Goal: Information Seeking & Learning: Learn about a topic

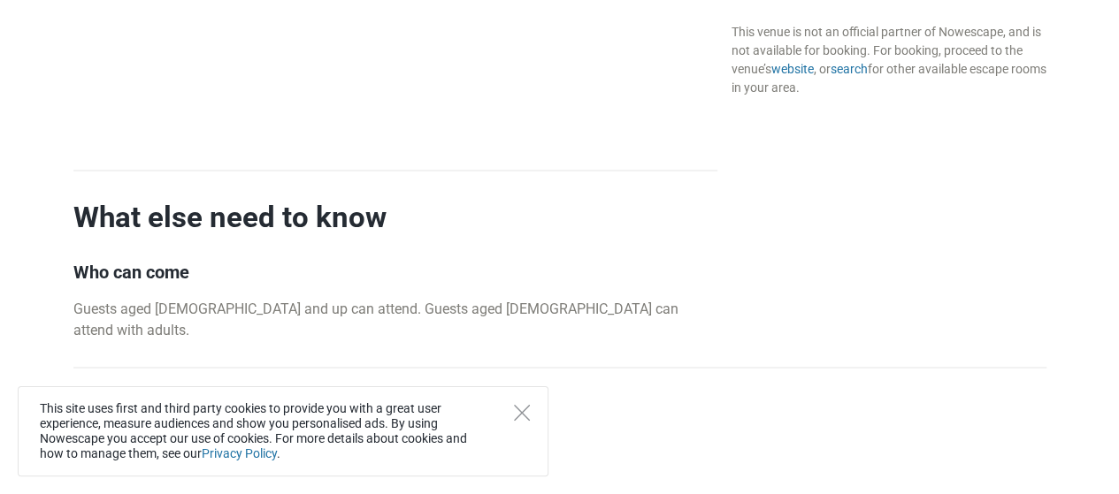
scroll to position [1769, 0]
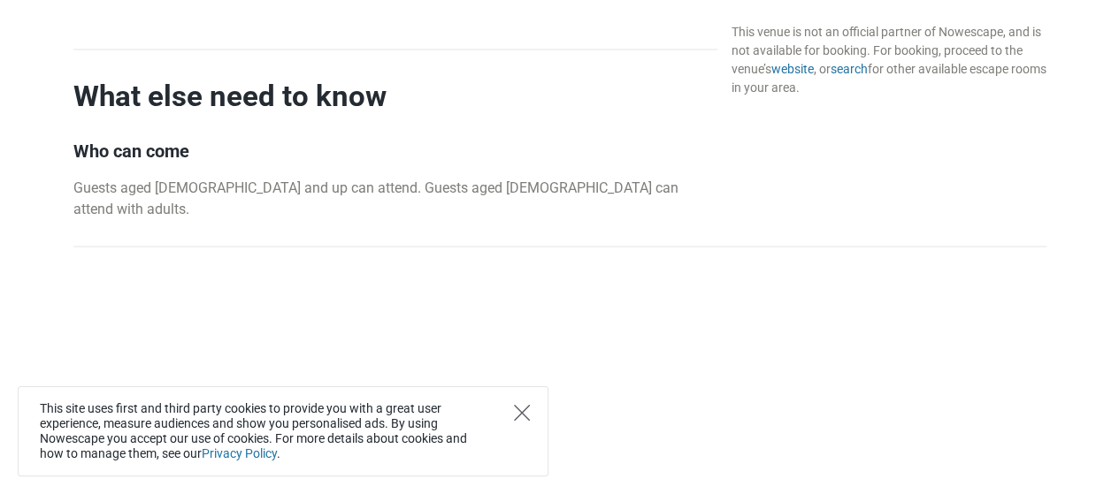
click at [522, 414] on icon "Close" at bounding box center [522, 413] width 16 height 16
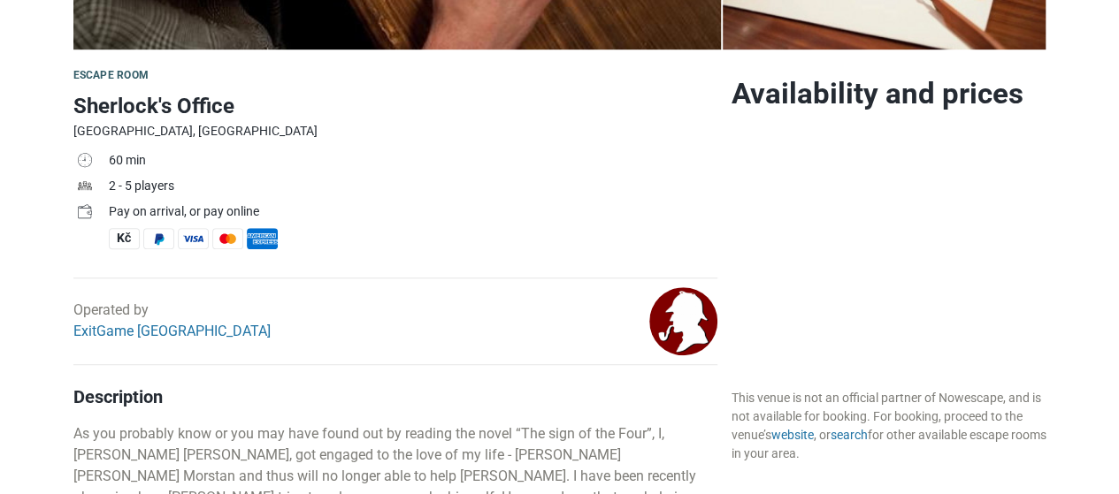
scroll to position [531, 0]
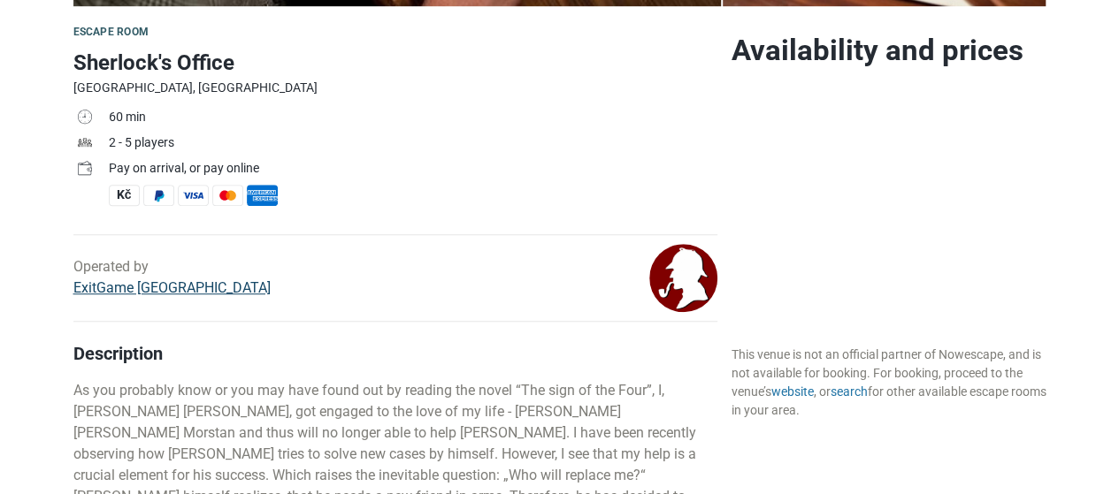
click at [114, 284] on link "ExitGame [GEOGRAPHIC_DATA]" at bounding box center [171, 288] width 197 height 17
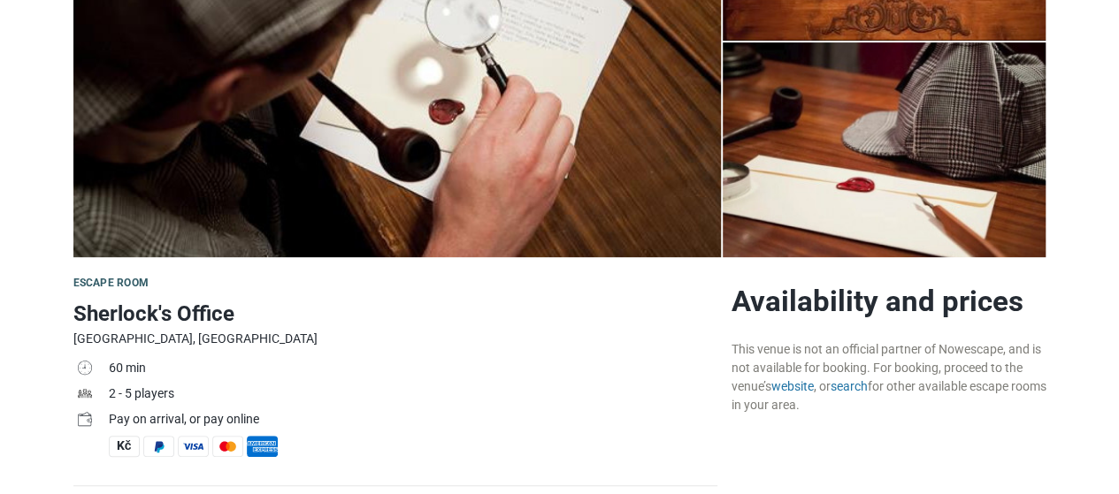
scroll to position [177, 0]
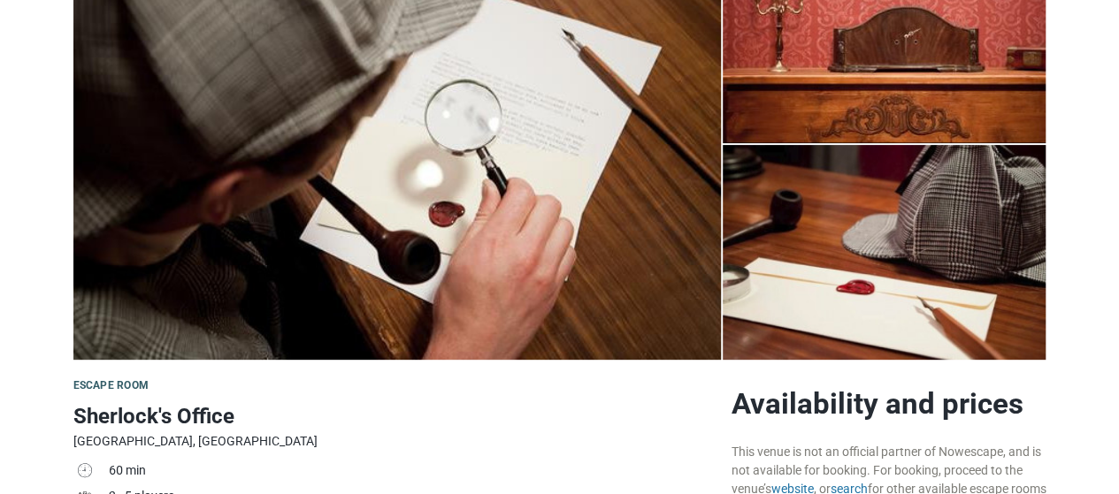
click at [557, 185] on img at bounding box center [396, 144] width 647 height 432
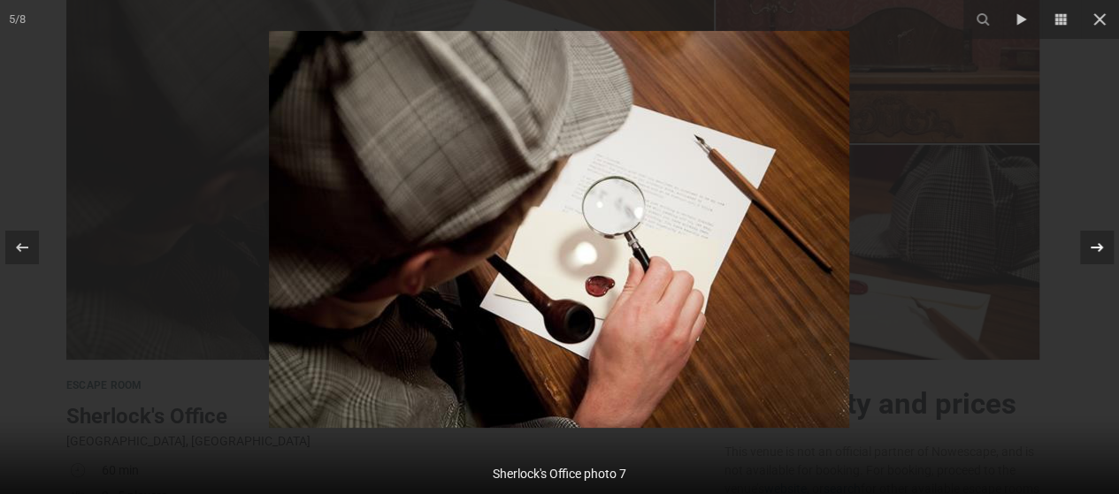
click at [1102, 249] on icon at bounding box center [1096, 247] width 21 height 21
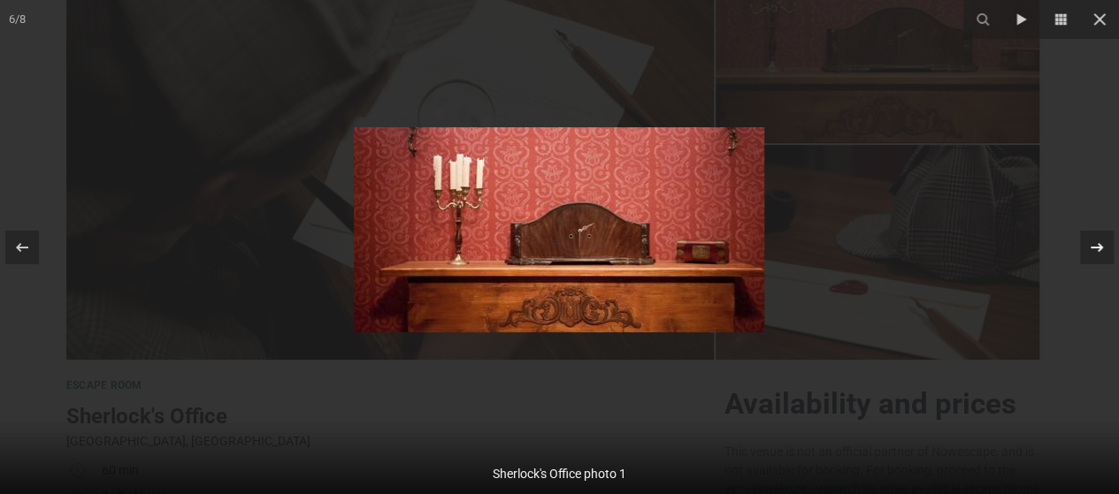
click at [1102, 249] on icon at bounding box center [1096, 247] width 21 height 21
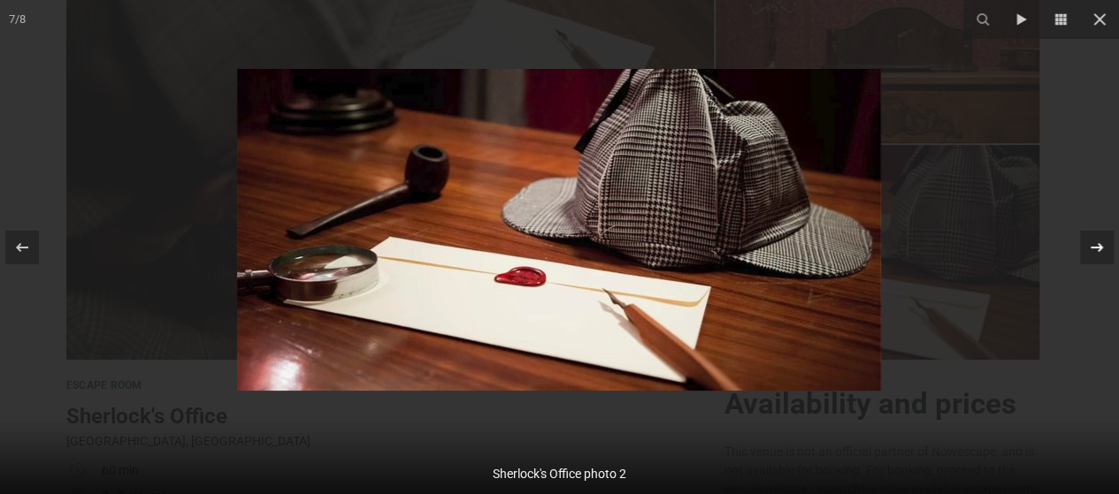
click at [1102, 249] on icon at bounding box center [1096, 247] width 21 height 21
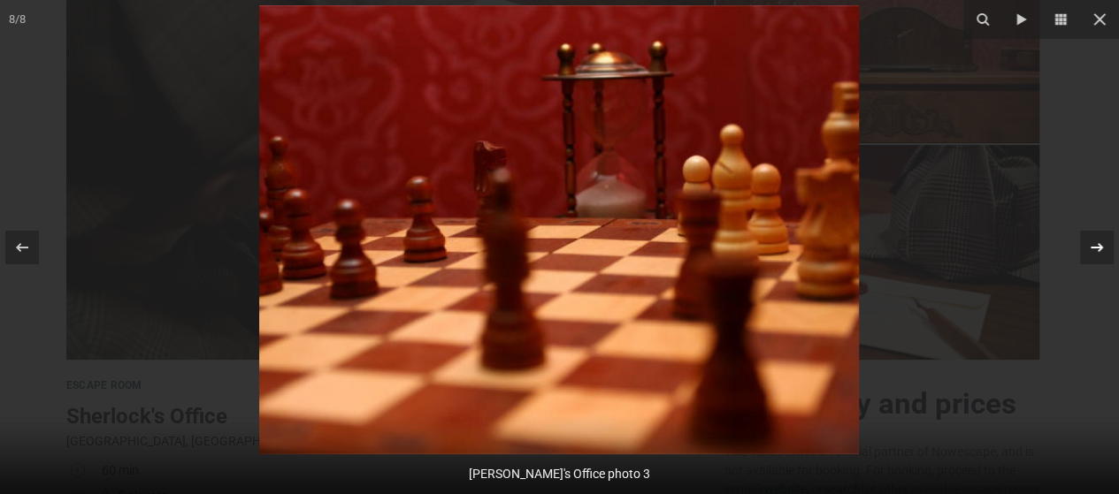
click at [1102, 249] on div "8 / 8 Sherlock's Office photo 3" at bounding box center [559, 247] width 1119 height 494
click at [1102, 249] on icon at bounding box center [1096, 247] width 21 height 21
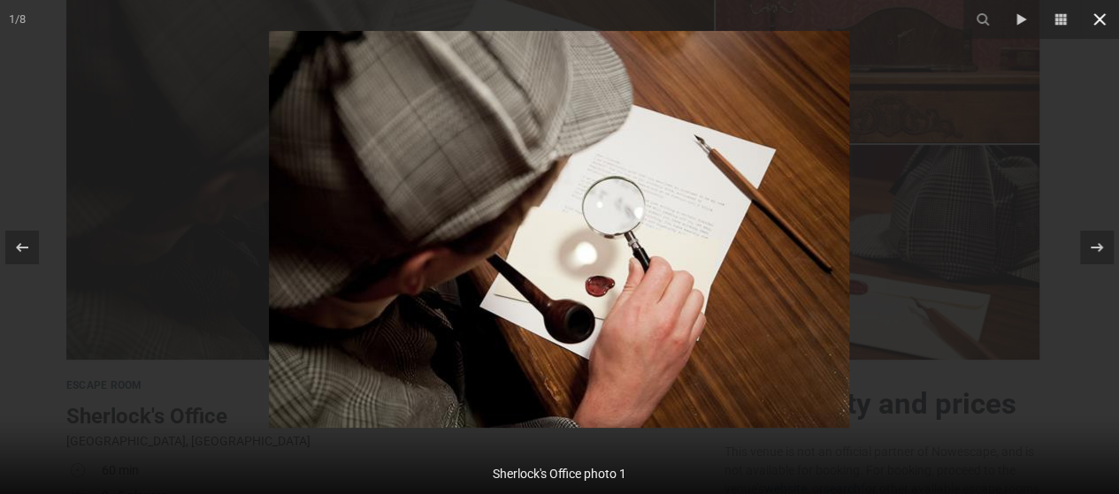
click at [1097, 11] on icon at bounding box center [1099, 19] width 21 height 21
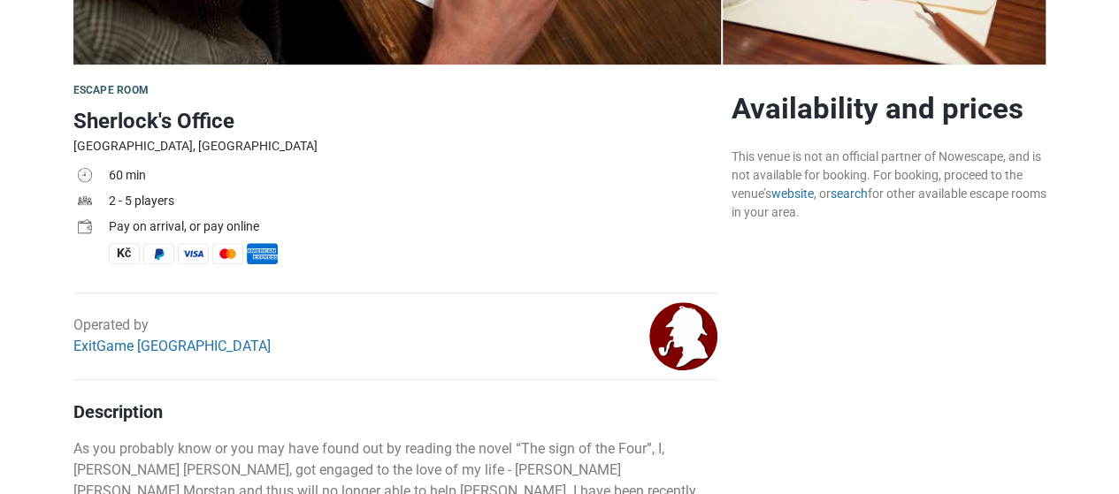
scroll to position [177, 0]
